Goal: Task Accomplishment & Management: Complete application form

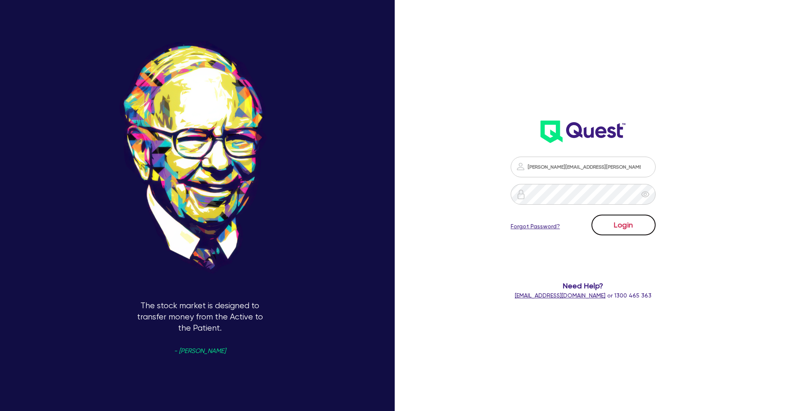
click at [634, 219] on button "Login" at bounding box center [623, 224] width 64 height 21
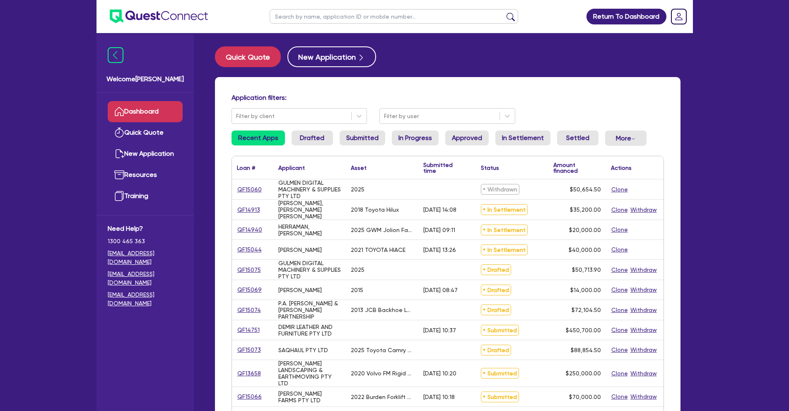
click at [310, 15] on input "text" at bounding box center [394, 16] width 248 height 14
type input "14790"
click at [504, 12] on button "submit" at bounding box center [510, 18] width 13 height 12
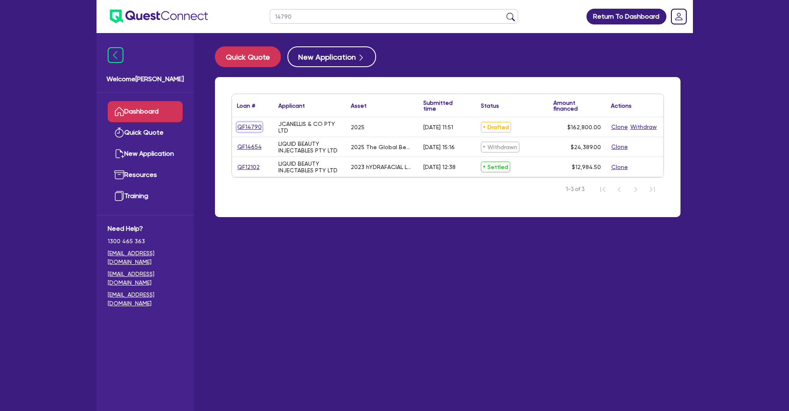
click at [250, 128] on link "QF14790" at bounding box center [249, 127] width 25 height 10
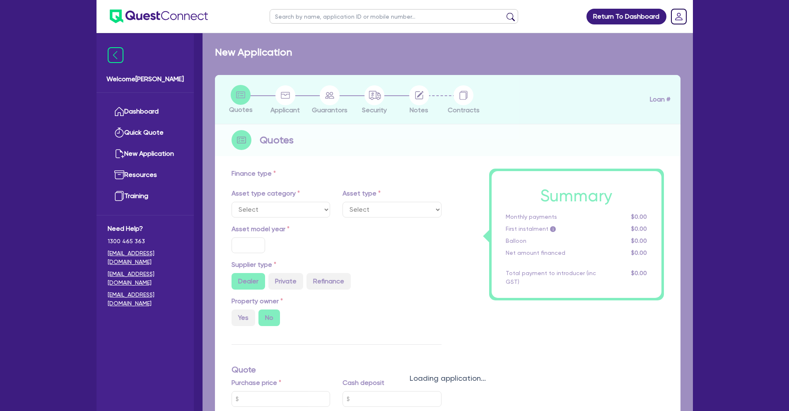
select select "TERTIARY_ASSETS"
type input "2025"
type input "203,500"
type input "40,700"
type input "8"
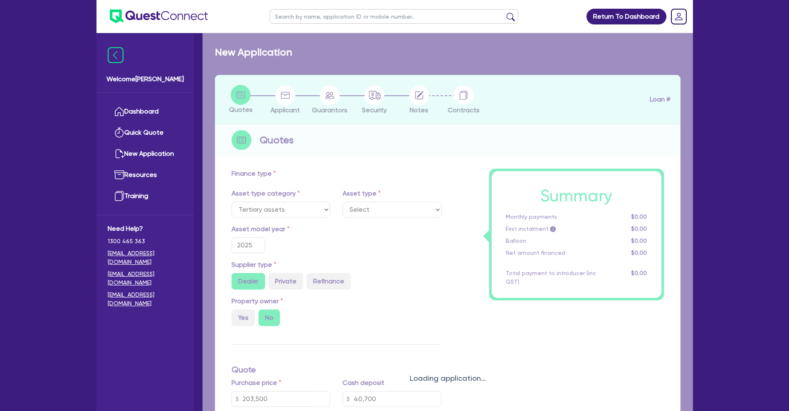
select select "BEAUTY_EQUIPMENT"
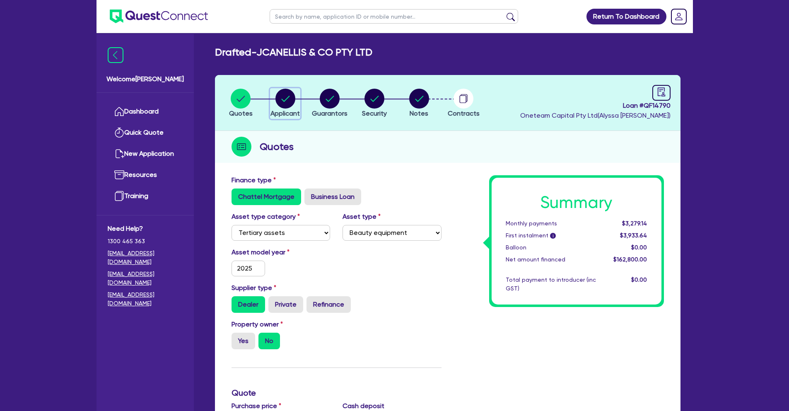
click at [287, 98] on icon "button" at bounding box center [285, 99] width 8 height 6
select select "COMPANY"
select select "HEALTH_BEAUTY"
select select "HAIR_BEAUTY_SALONS"
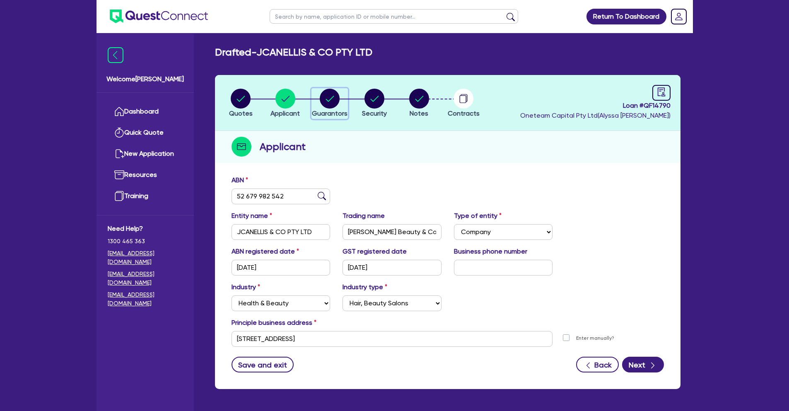
click at [331, 96] on circle "button" at bounding box center [330, 99] width 20 height 20
select select "MRS"
select select "QLD"
select select "DE_FACTO"
select select "CASH"
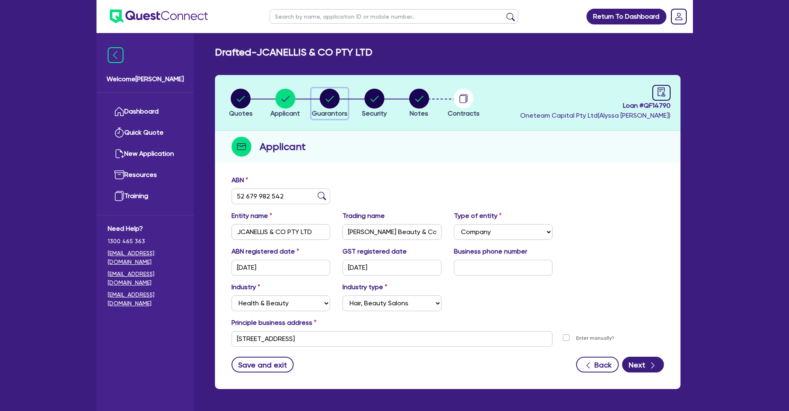
select select "VEHICLE"
select select "EQUIPMENT"
select select "HOUSEHOLD_PERSONAL"
select select "EQUIPMENT"
select select "CREDIT_CARD"
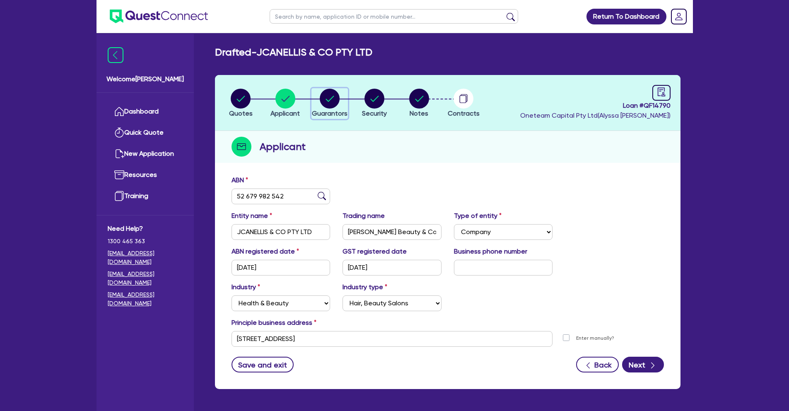
select select "EQUIPMENT_LOAN"
select select "MR"
select select "NSW"
select select "DE_FACTO"
select select "PROPERTY"
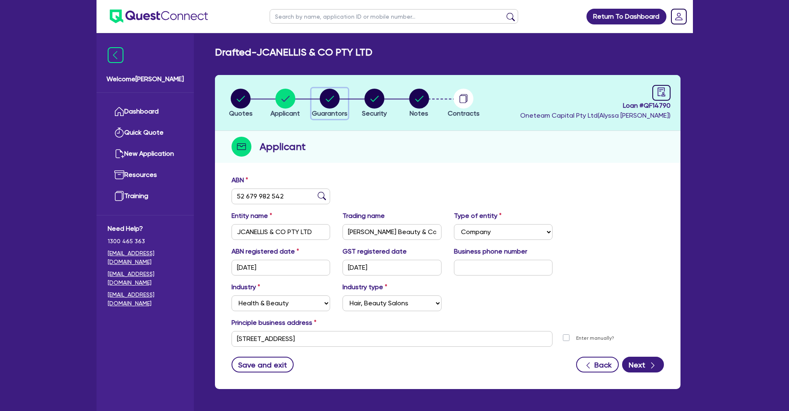
select select "MORTGAGE"
select select "CREDIT_CARD"
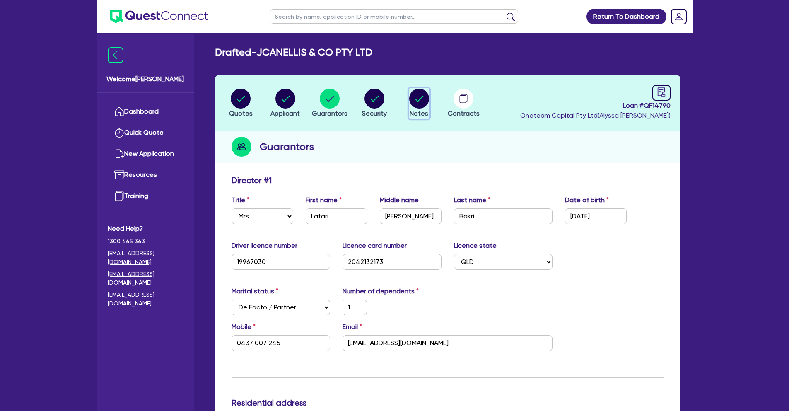
click at [424, 105] on circle "button" at bounding box center [419, 99] width 20 height 20
select select "Other"
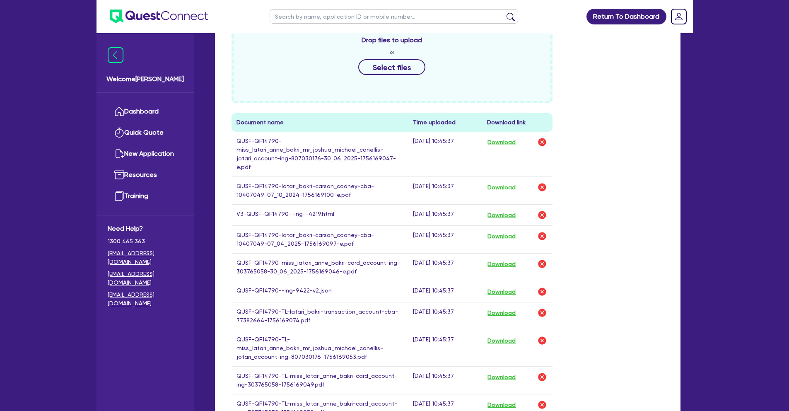
scroll to position [415, 0]
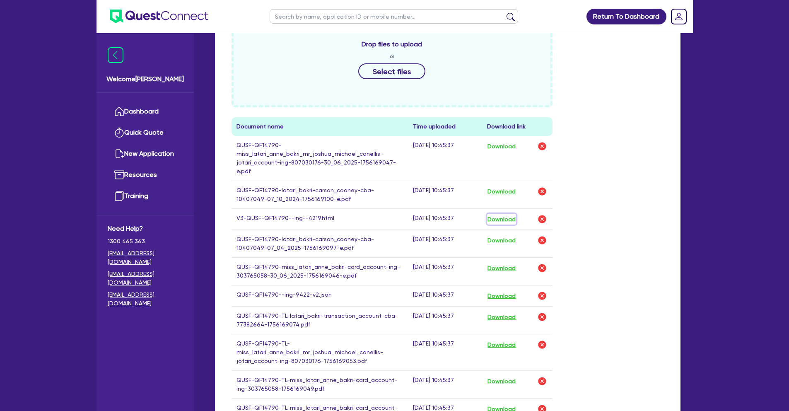
click at [506, 214] on button "Download" at bounding box center [501, 219] width 29 height 11
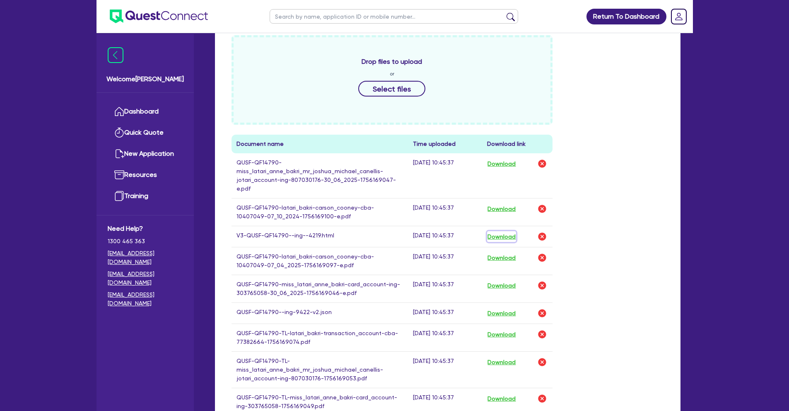
scroll to position [0, 0]
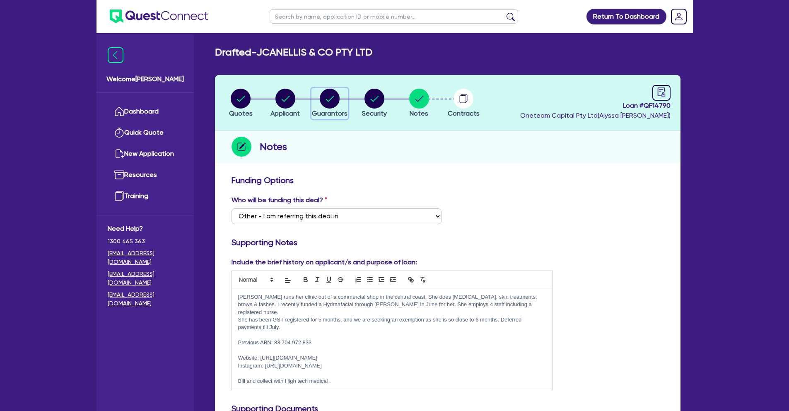
click at [332, 97] on icon "button" at bounding box center [330, 99] width 8 height 6
select select "MRS"
select select "QLD"
select select "DE_FACTO"
select select "CASH"
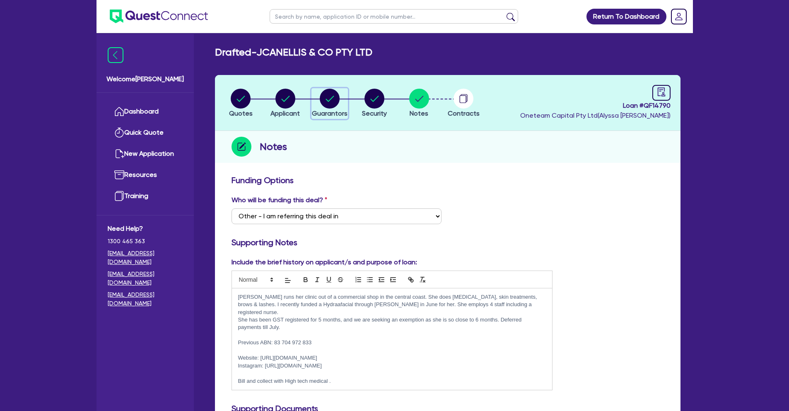
select select "VEHICLE"
select select "EQUIPMENT"
select select "HOUSEHOLD_PERSONAL"
select select "EQUIPMENT"
select select "CREDIT_CARD"
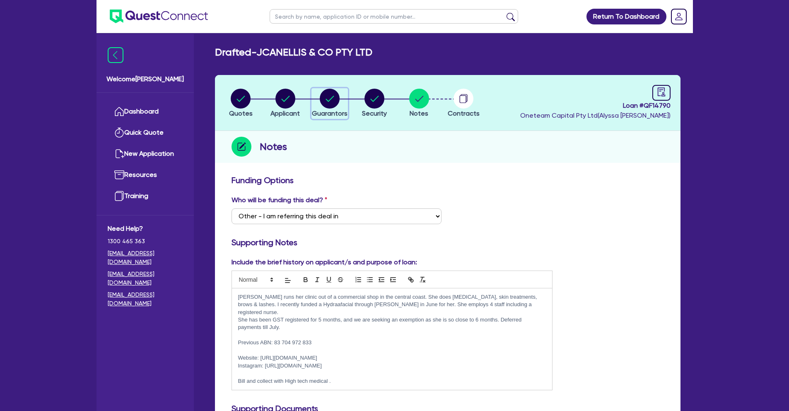
select select "EQUIPMENT_LOAN"
select select "MR"
select select "NSW"
select select "DE_FACTO"
select select "PROPERTY"
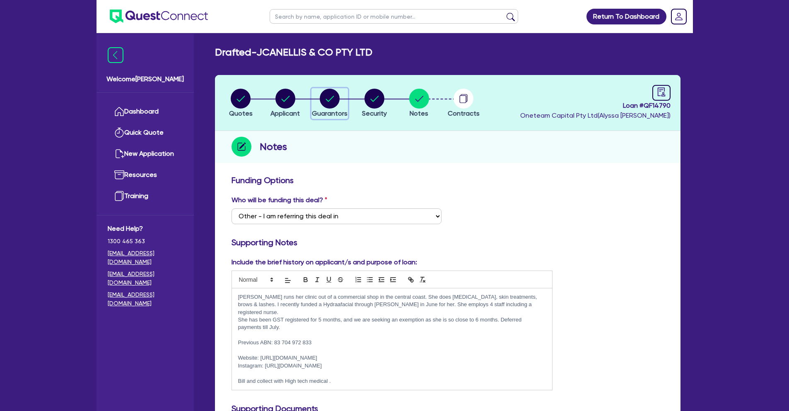
select select "MORTGAGE"
select select "CREDIT_CARD"
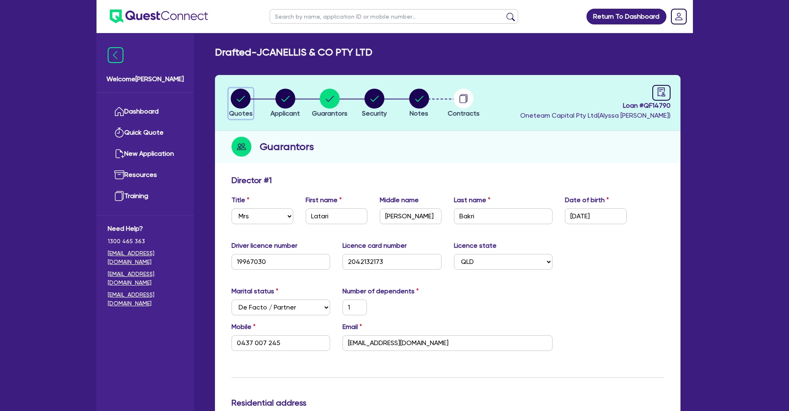
click at [248, 102] on circle "button" at bounding box center [241, 99] width 20 height 20
select select "TERTIARY_ASSETS"
select select "BEAUTY_EQUIPMENT"
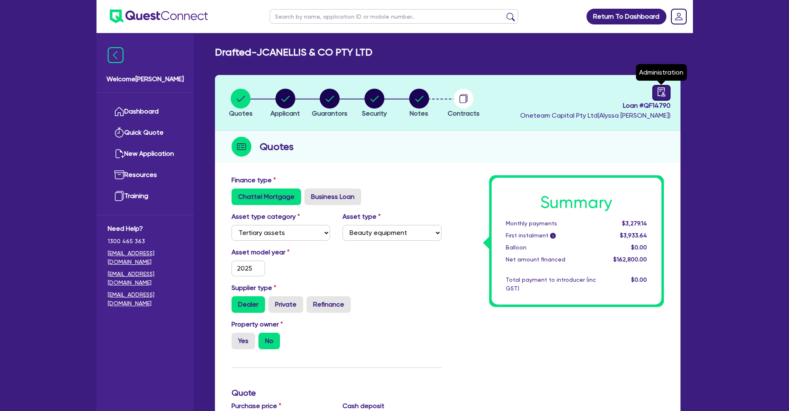
click at [657, 92] on icon "audit" at bounding box center [661, 91] width 9 height 9
select select "DRAFTED_AMENDED"
select select "Other"
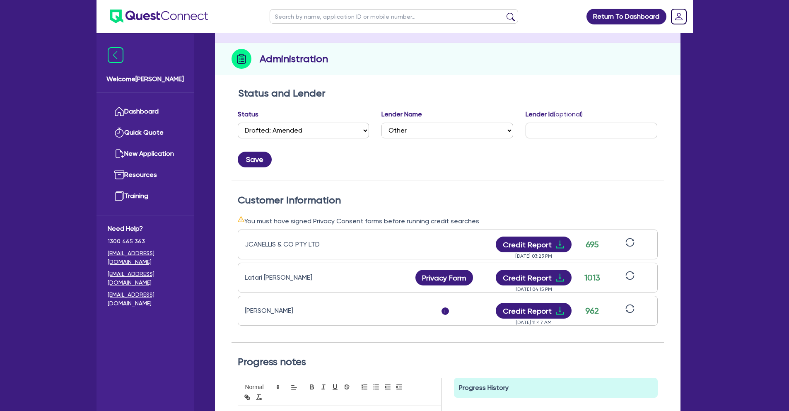
scroll to position [121, 0]
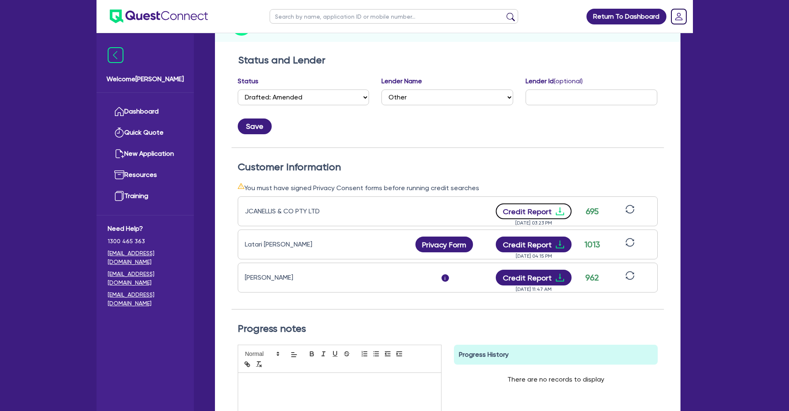
click at [525, 213] on button "Credit Report" at bounding box center [534, 211] width 76 height 16
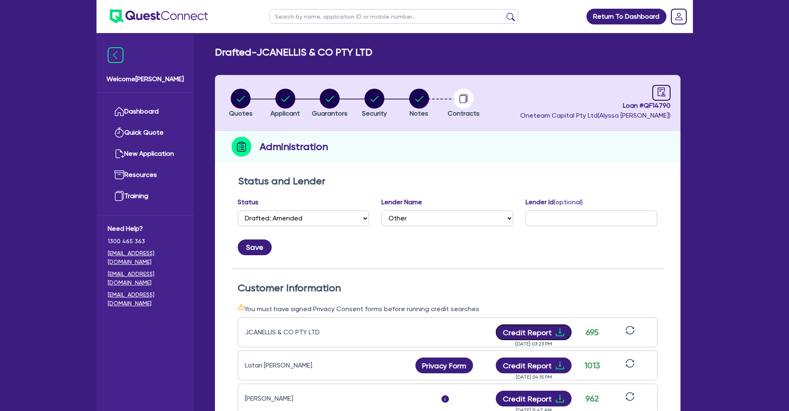
scroll to position [0, 0]
click at [415, 99] on icon "button" at bounding box center [419, 99] width 8 height 6
select select "Other"
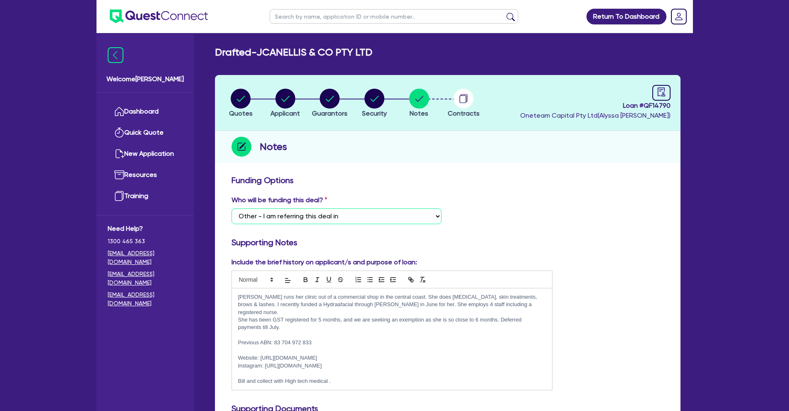
click at [332, 213] on select "Select I want Quest to fund 100% I will fund 100% I will co-fund with Quest Oth…" at bounding box center [336, 216] width 210 height 16
click at [659, 92] on icon "audit" at bounding box center [661, 91] width 9 height 9
select select "DRAFTED_AMENDED"
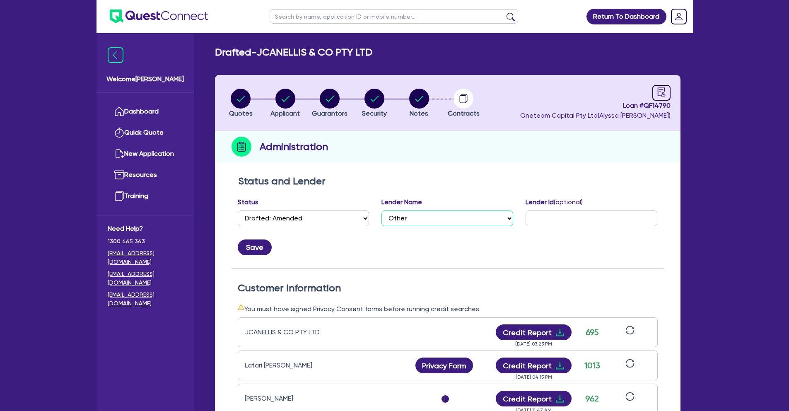
click at [422, 219] on select "Select AAMF AFS Alex Bank Angle Finance Azora Banjo BigStone BOQ Finance Brande…" at bounding box center [447, 218] width 132 height 16
select select "Quest Finance - Bill & Collect"
click at [381, 210] on select "Select AAMF AFS Alex Bank Angle Finance Azora Banjo BigStone BOQ Finance Brande…" at bounding box center [447, 218] width 132 height 16
click at [258, 248] on button "Save" at bounding box center [255, 247] width 34 height 16
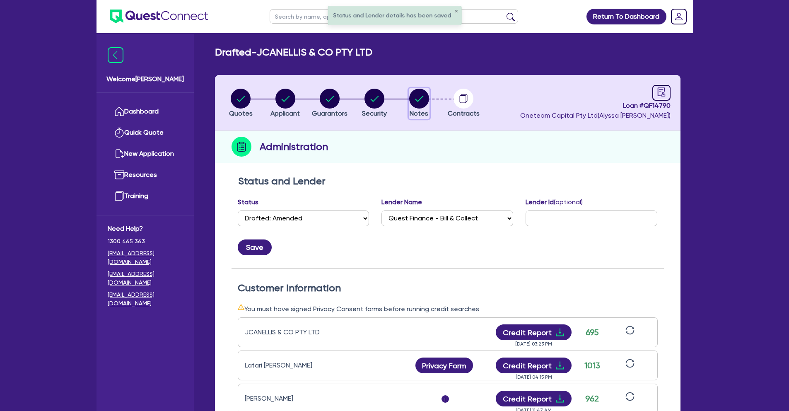
click at [420, 98] on icon "button" at bounding box center [419, 99] width 8 height 6
select select "Other"
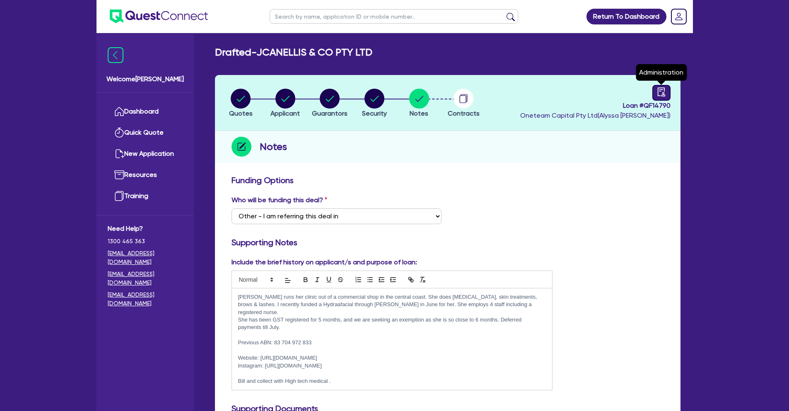
click at [655, 92] on link at bounding box center [661, 93] width 18 height 16
select select "DRAFTED_AMENDED"
select select "Quest Finance - Bill & Collect"
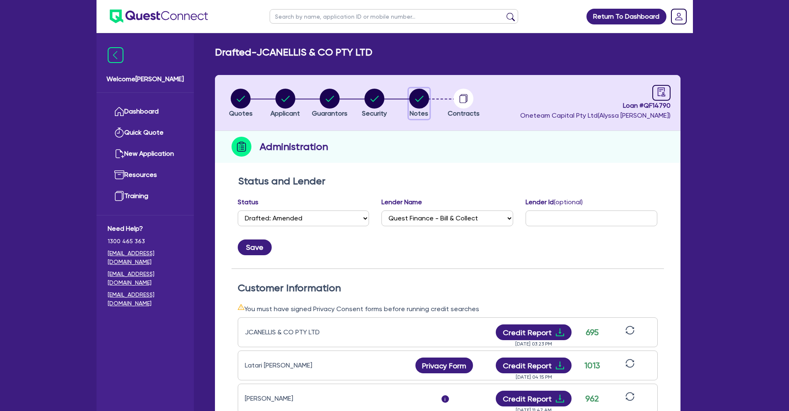
click at [415, 97] on circle "button" at bounding box center [419, 99] width 20 height 20
select select "Other"
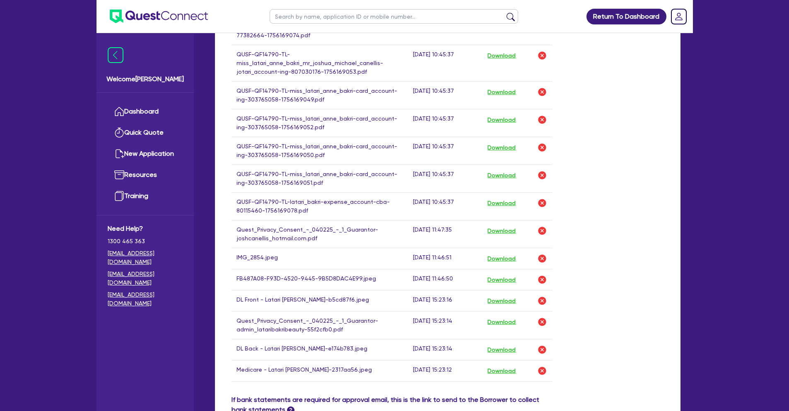
scroll to position [873, 0]
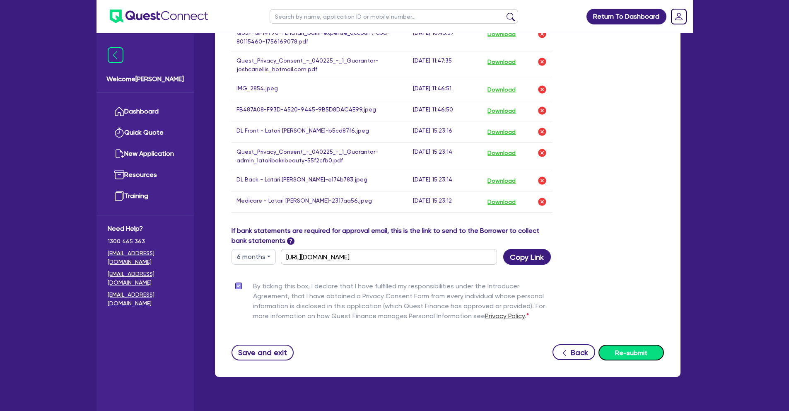
click at [636, 345] on button "Re-submit" at bounding box center [630, 353] width 65 height 16
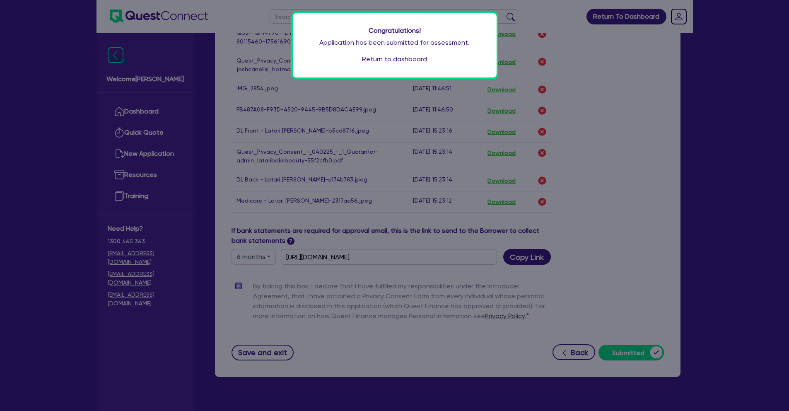
click at [397, 60] on link "Return to dashboard" at bounding box center [394, 59] width 65 height 10
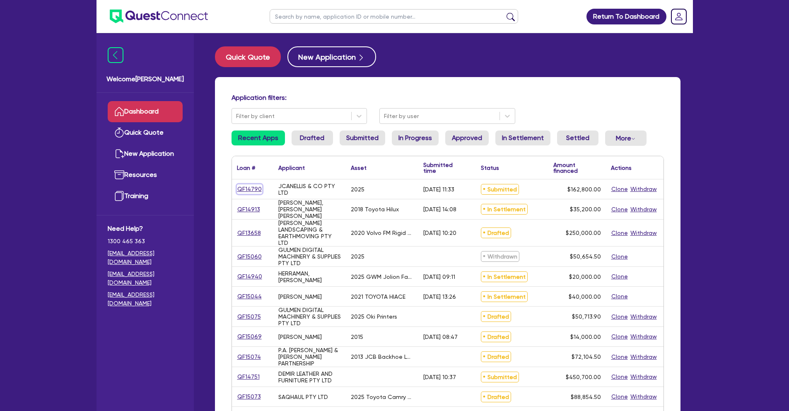
click at [256, 187] on link "QF14790" at bounding box center [249, 189] width 25 height 10
select select "TERTIARY_ASSETS"
select select "BEAUTY_EQUIPMENT"
